Goal: Task Accomplishment & Management: Use online tool/utility

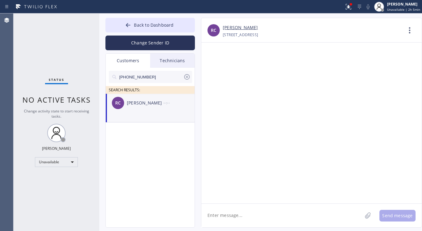
click at [363, 5] on icon at bounding box center [359, 6] width 7 height 7
click at [133, 27] on button "Back to Dashboard" at bounding box center [151, 25] width 90 height 15
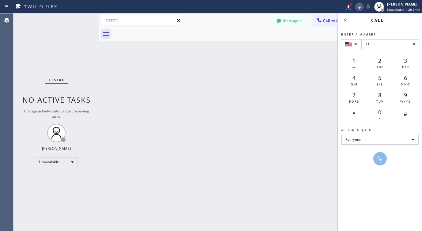
click at [361, 5] on icon at bounding box center [359, 6] width 7 height 7
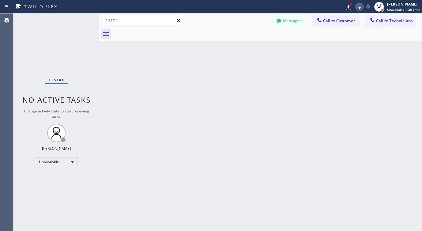
click at [360, 5] on icon at bounding box center [359, 6] width 7 height 7
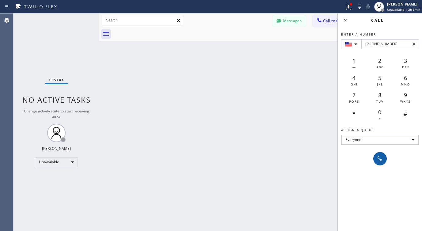
type input "[PHONE_NUMBER]"
click at [383, 155] on icon at bounding box center [380, 158] width 7 height 7
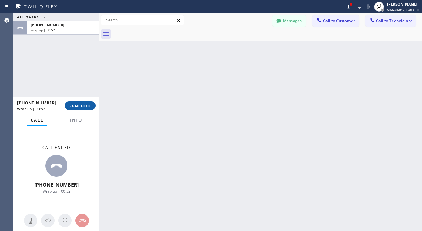
click at [72, 106] on span "COMPLETE" at bounding box center [80, 106] width 21 height 4
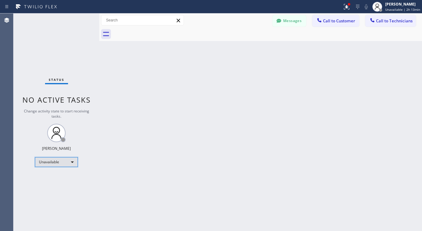
click at [69, 163] on div "Unavailable" at bounding box center [56, 162] width 43 height 10
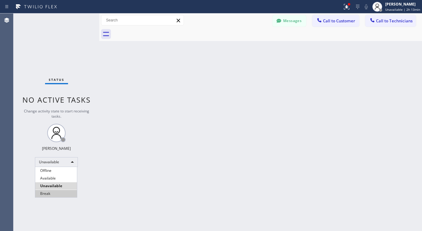
click at [57, 192] on li "Break" at bounding box center [56, 193] width 42 height 7
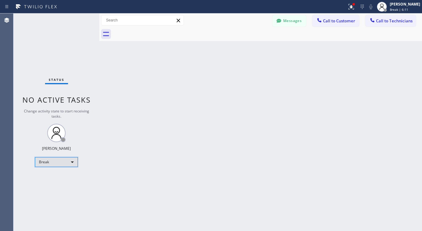
click at [58, 160] on div "Break" at bounding box center [56, 162] width 43 height 10
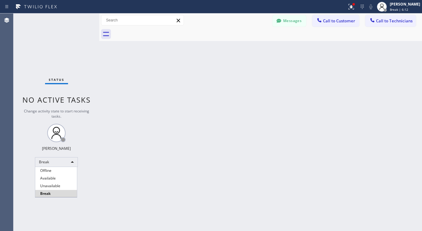
click at [52, 175] on ul "Offline Available Unavailable Break" at bounding box center [56, 182] width 42 height 30
click at [52, 177] on li "Available" at bounding box center [56, 178] width 42 height 7
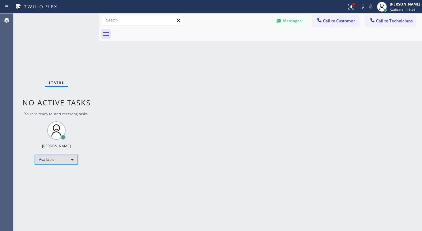
click at [52, 159] on div "Available" at bounding box center [56, 160] width 43 height 10
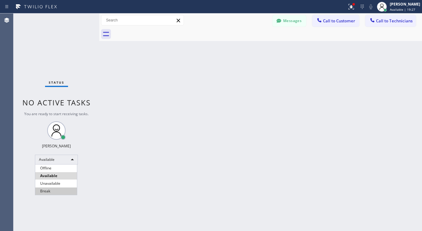
click at [52, 188] on li "Break" at bounding box center [56, 191] width 42 height 7
